Goal: Task Accomplishment & Management: Complete application form

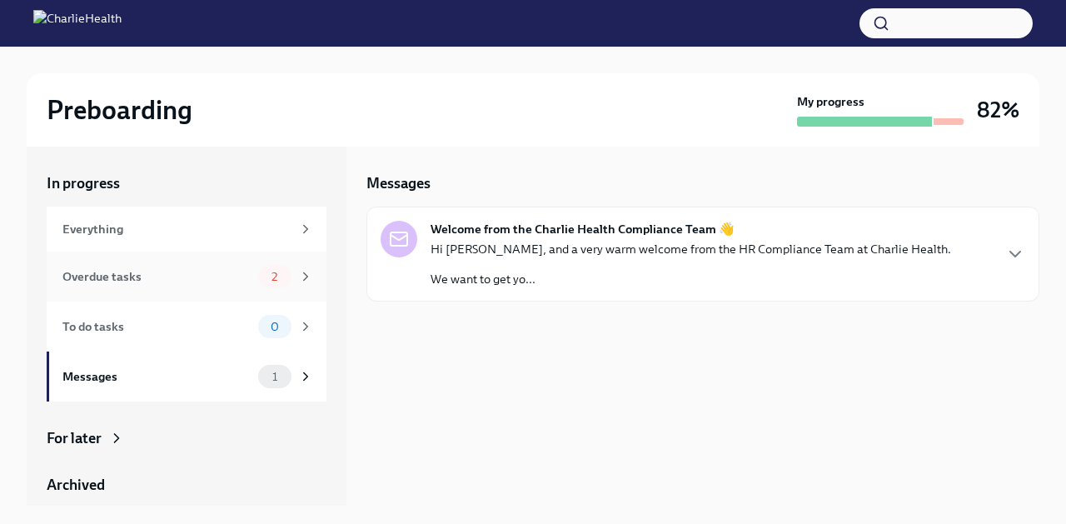
click at [245, 281] on div "Overdue tasks" at bounding box center [156, 276] width 189 height 18
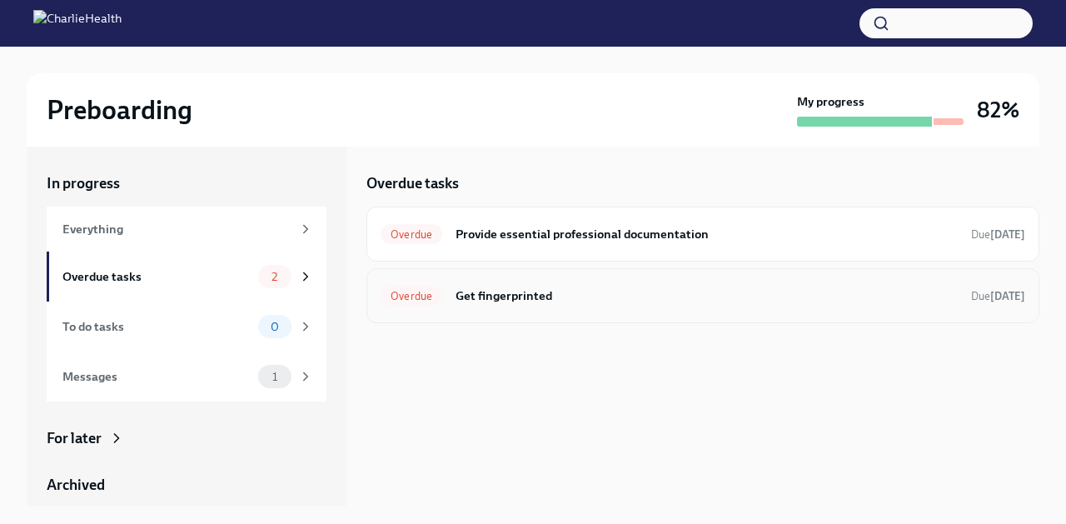
click at [484, 301] on h6 "Get fingerprinted" at bounding box center [706, 295] width 502 height 18
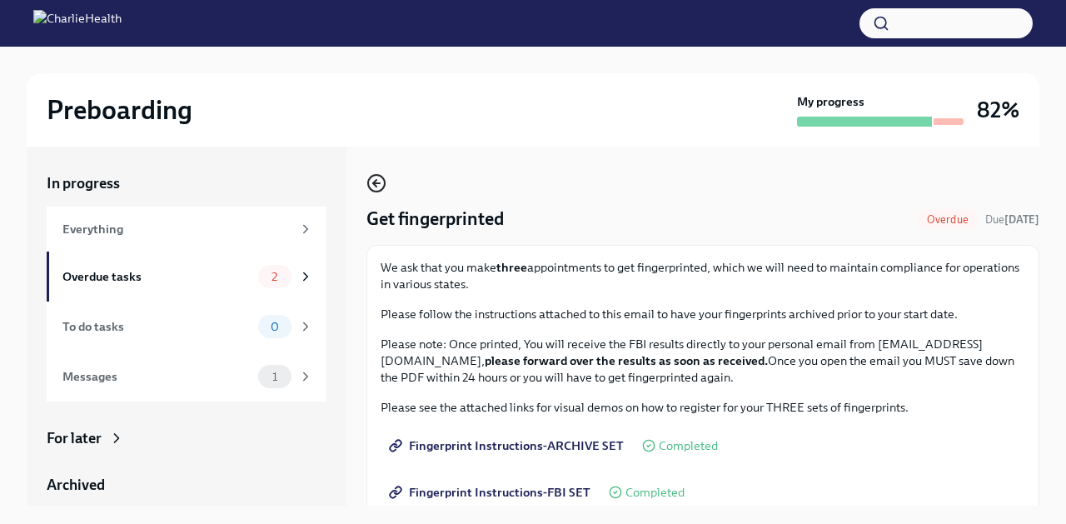
click at [381, 183] on icon "button" at bounding box center [376, 183] width 20 height 20
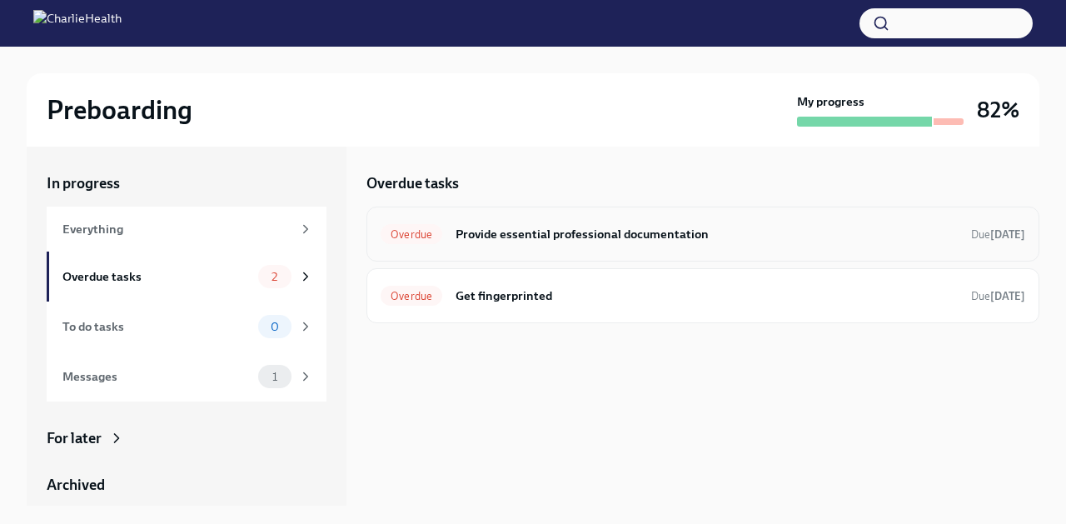
click at [524, 230] on h6 "Provide essential professional documentation" at bounding box center [706, 234] width 502 height 18
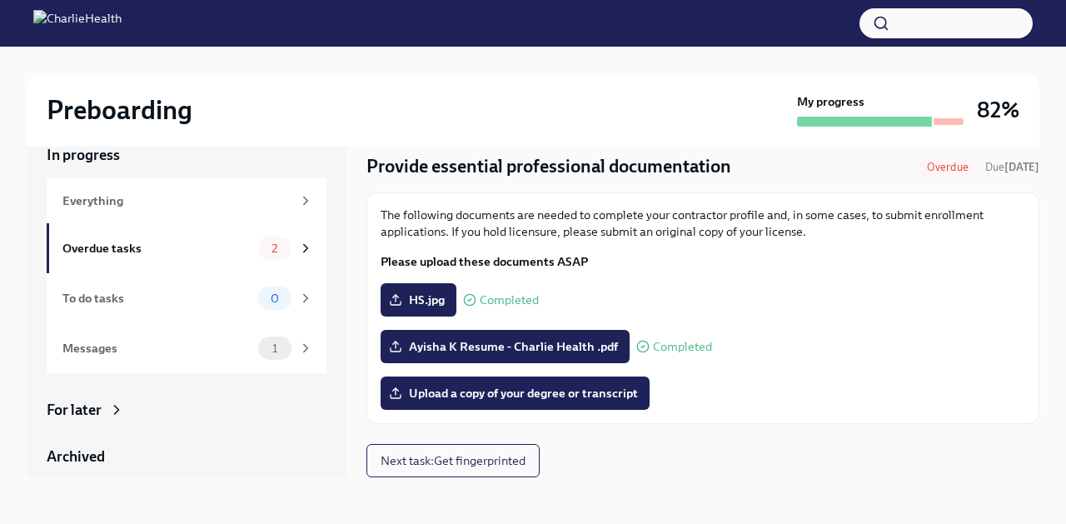
scroll to position [28, 0]
click at [620, 390] on span "Upload a copy of your degree or transcript" at bounding box center [515, 393] width 246 height 17
click at [0, 0] on input "Upload a copy of your degree or transcript" at bounding box center [0, 0] width 0 height 0
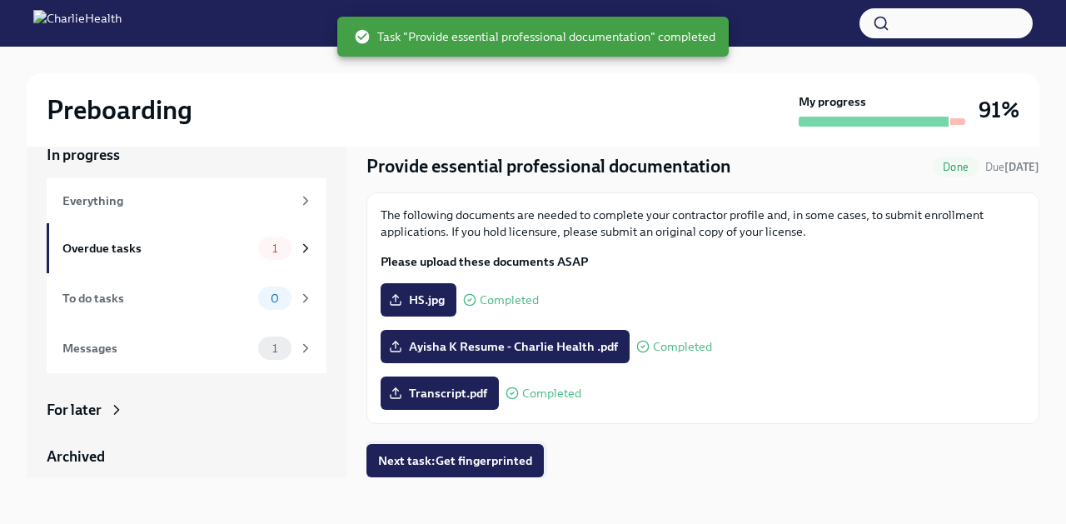
click at [530, 451] on button "Next task : Get fingerprinted" at bounding box center [454, 460] width 177 height 33
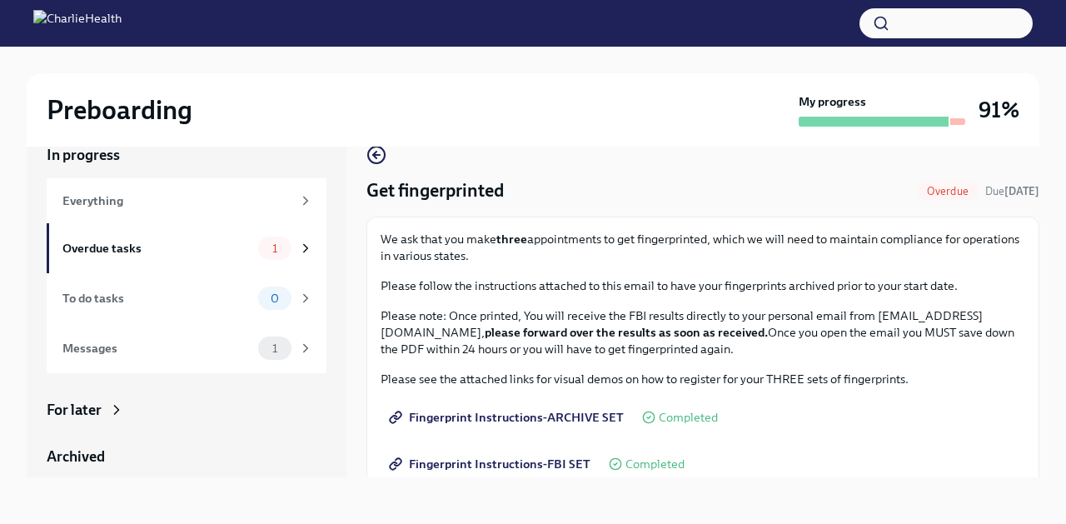
scroll to position [17, 0]
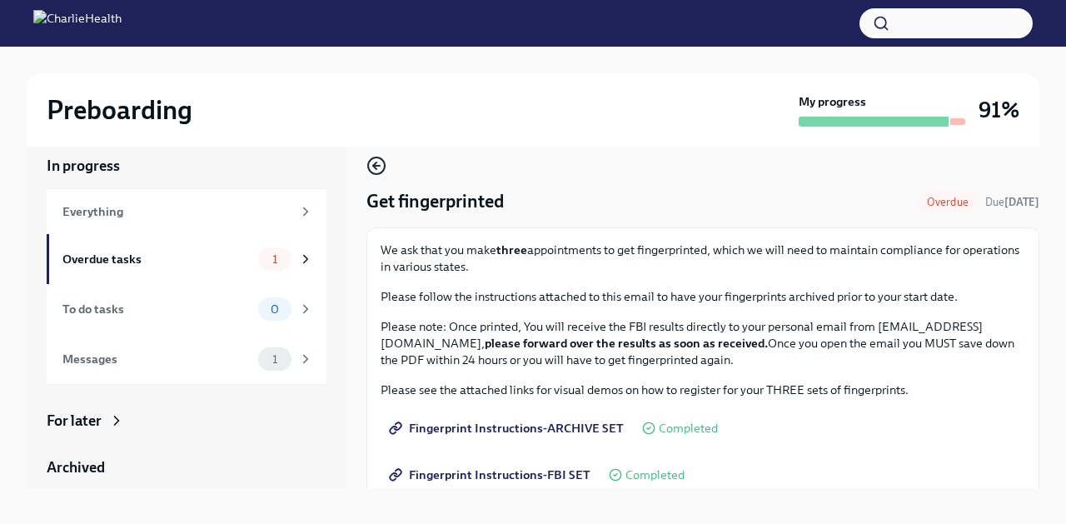
click at [380, 166] on icon "button" at bounding box center [376, 166] width 7 height 0
